Goal: Task Accomplishment & Management: Use online tool/utility

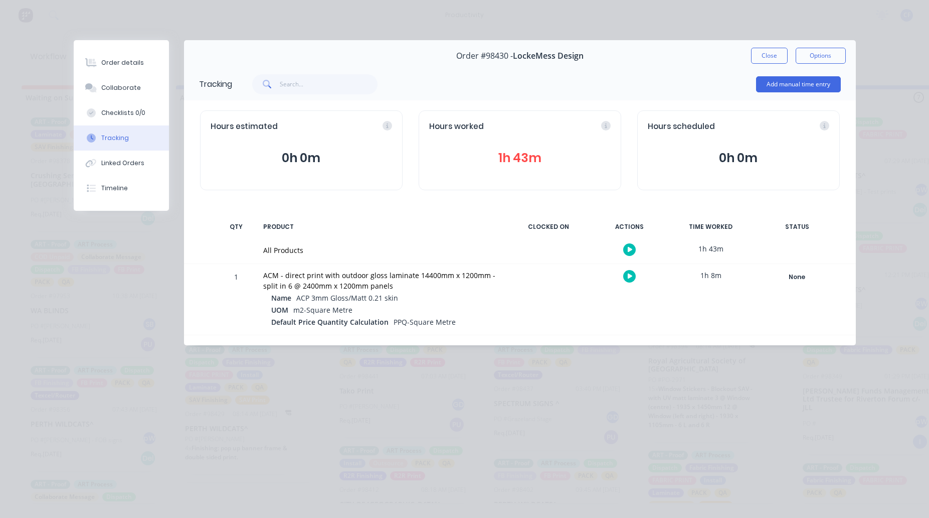
scroll to position [0, 726]
click at [633, 278] on button "button" at bounding box center [629, 276] width 13 height 13
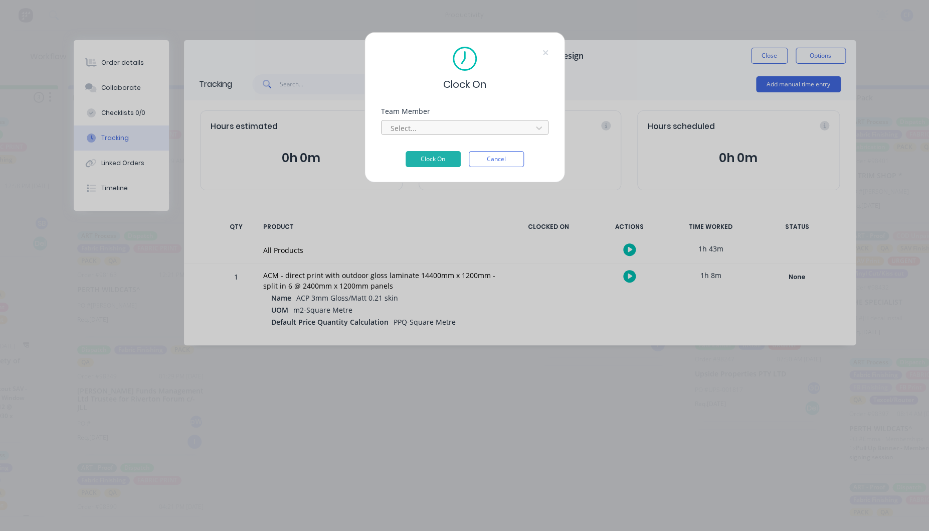
click at [398, 123] on div at bounding box center [458, 128] width 137 height 13
type input "pro"
click at [406, 151] on button "Clock On" at bounding box center [433, 159] width 55 height 16
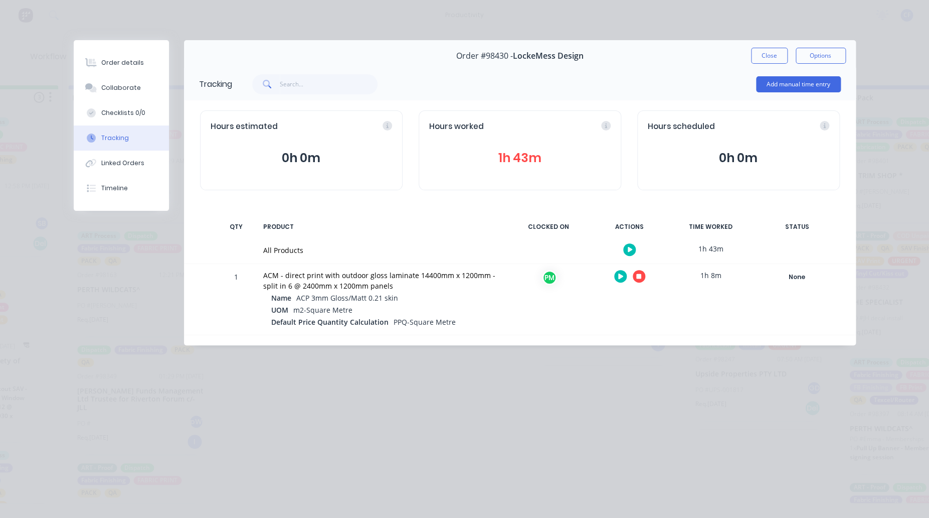
click at [873, 184] on div "Order details Collaborate Checklists 0/0 Tracking Linked Orders Timeline Order …" at bounding box center [464, 259] width 929 height 518
click at [636, 271] on button "button" at bounding box center [639, 276] width 13 height 13
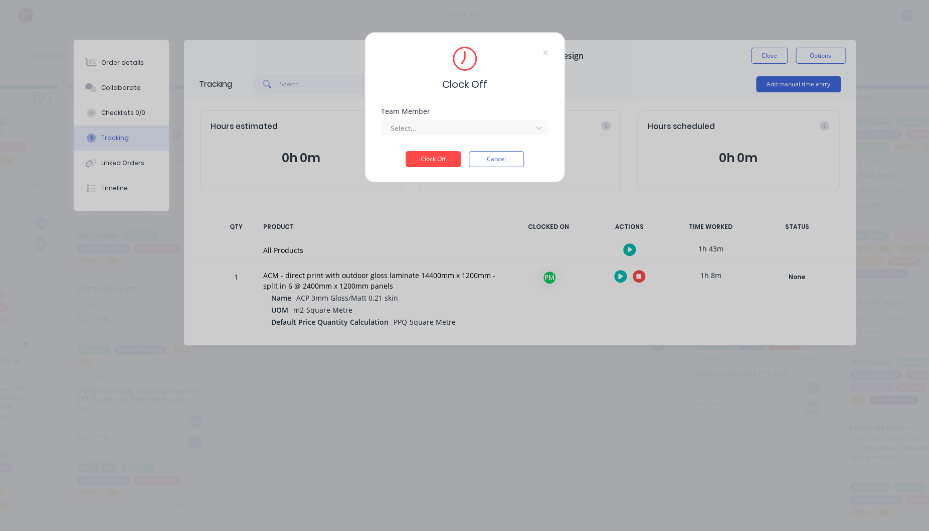
drag, startPoint x: 417, startPoint y: 125, endPoint x: 412, endPoint y: 107, distance: 18.3
click at [417, 124] on div at bounding box center [458, 128] width 137 height 13
type input "pro"
type input "\"
type input "pro"
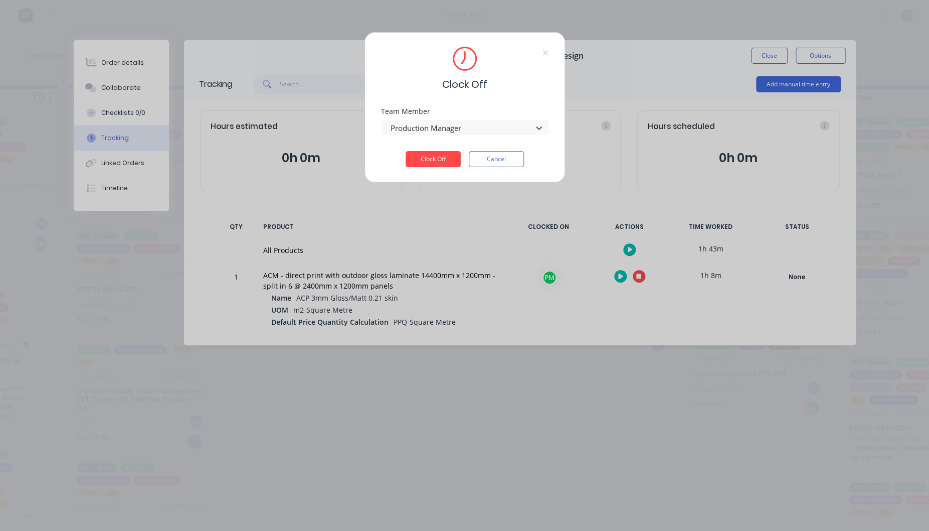
click at [406, 151] on button "Clock Off" at bounding box center [433, 159] width 55 height 16
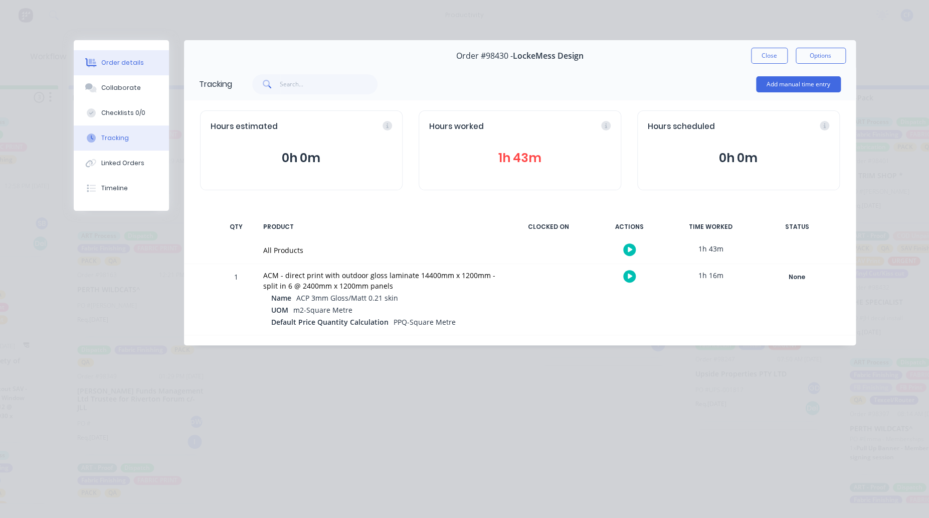
click at [128, 53] on button "Order details" at bounding box center [121, 62] width 95 height 25
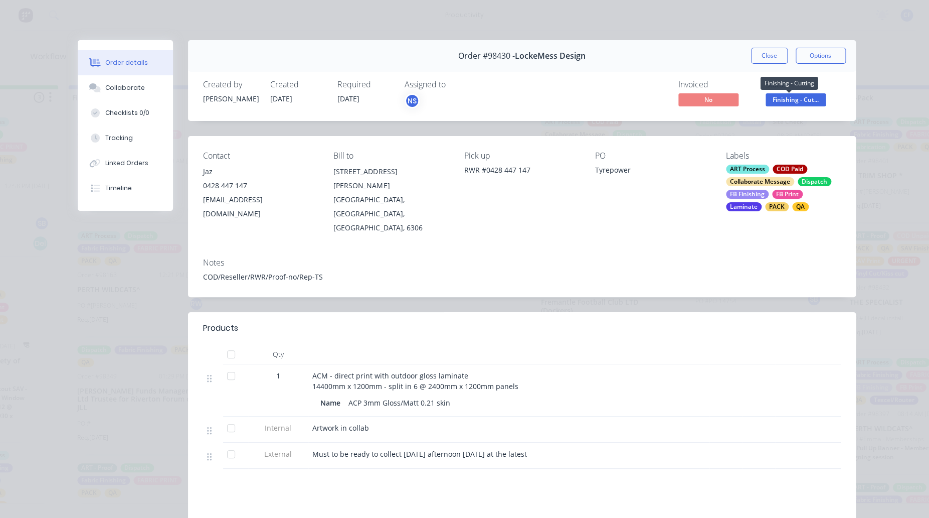
click at [794, 103] on span "Finishing - Cut..." at bounding box center [796, 99] width 60 height 13
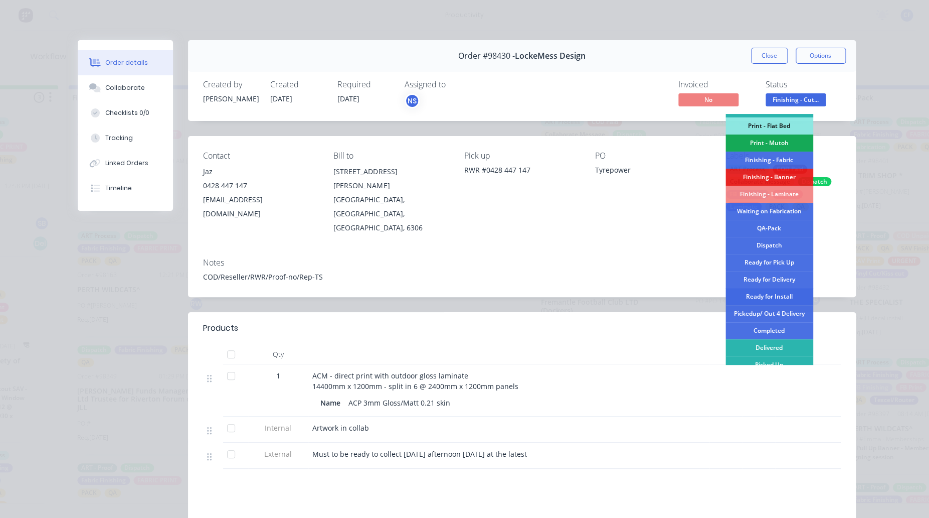
scroll to position [175, 0]
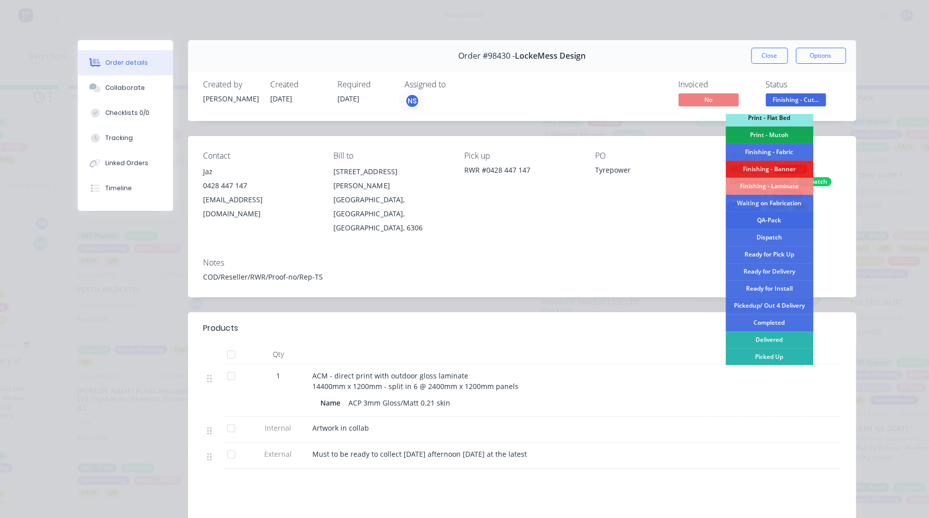
click at [770, 215] on div "QA-Pack" at bounding box center [770, 220] width 88 height 17
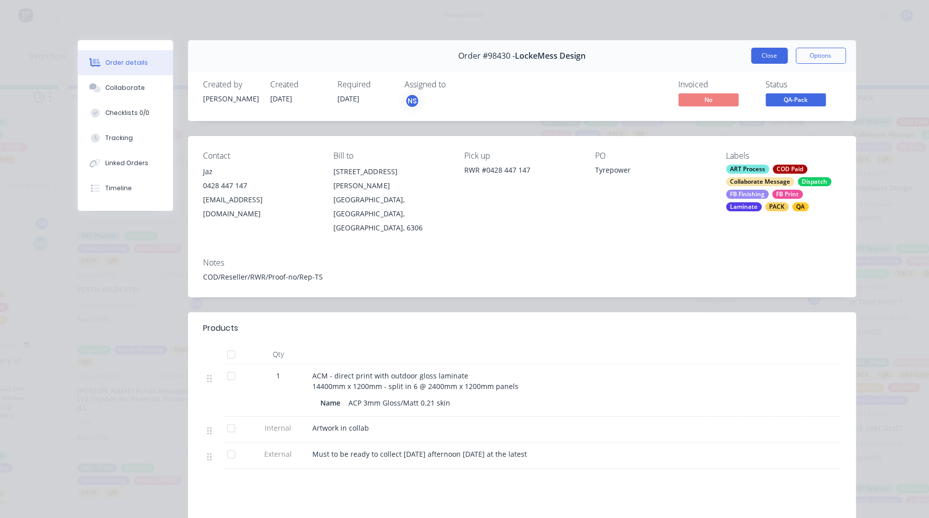
click at [751, 53] on button "Close" at bounding box center [769, 56] width 37 height 16
